Goal: Information Seeking & Learning: Find specific fact

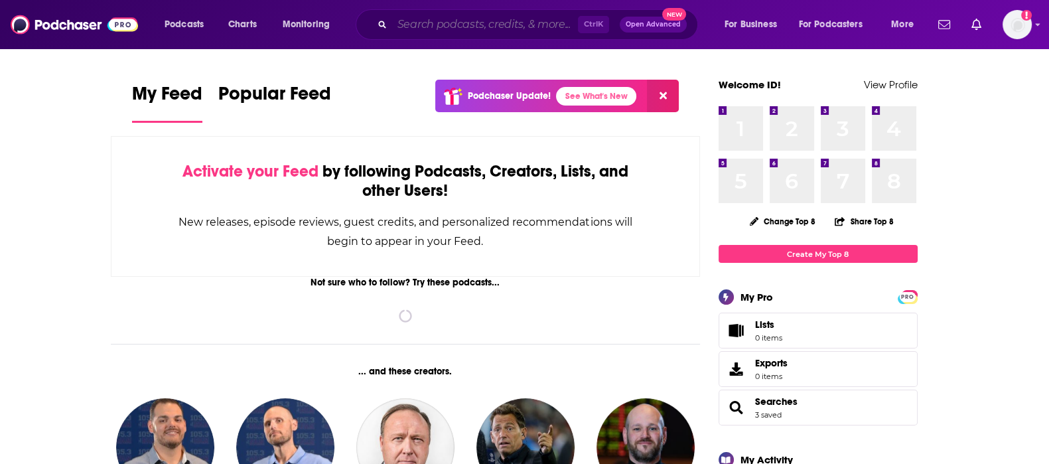
click at [533, 25] on input "Search podcasts, credits, & more..." at bounding box center [485, 24] width 186 height 21
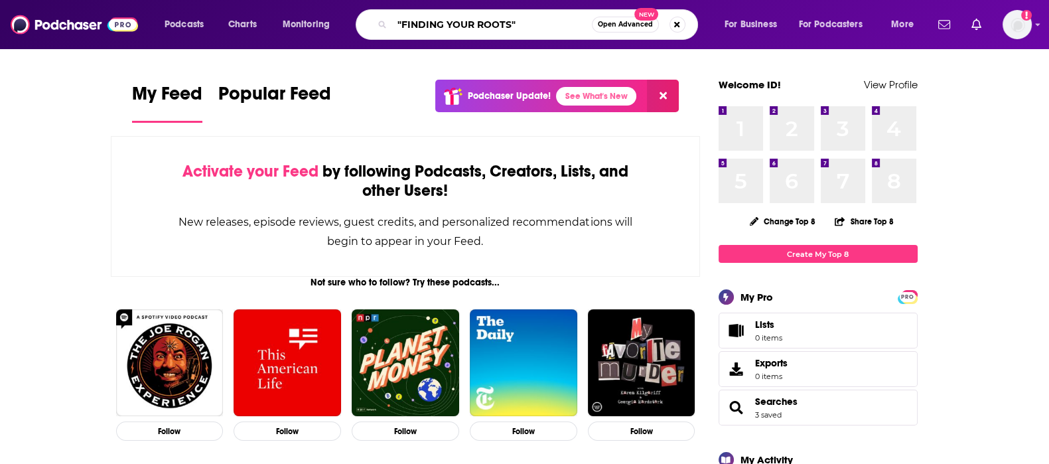
type input ""FINDING YOUR ROOTS""
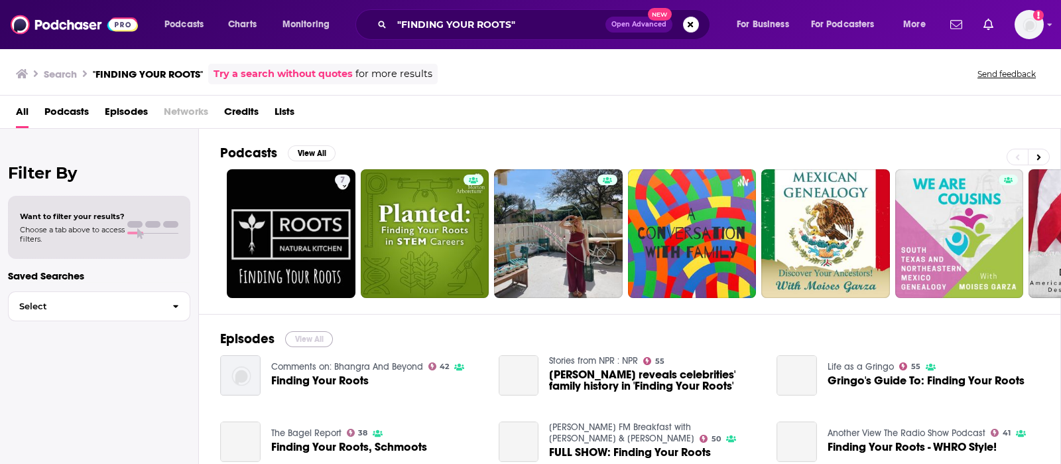
click at [322, 334] on button "View All" at bounding box center [309, 339] width 48 height 16
